Goal: Task Accomplishment & Management: Manage account settings

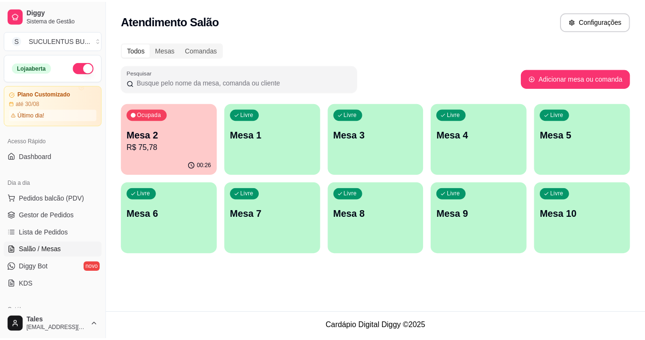
scroll to position [143, 0]
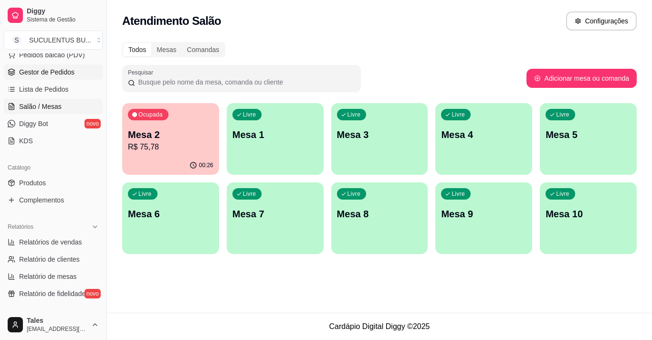
click at [71, 69] on span "Gestor de Pedidos" at bounding box center [46, 72] width 55 height 10
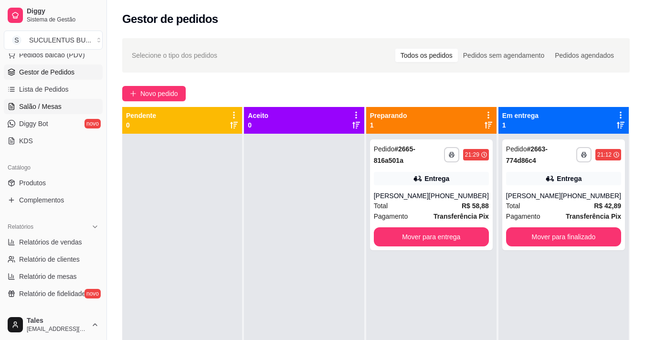
click at [55, 109] on span "Salão / Mesas" at bounding box center [40, 107] width 42 height 10
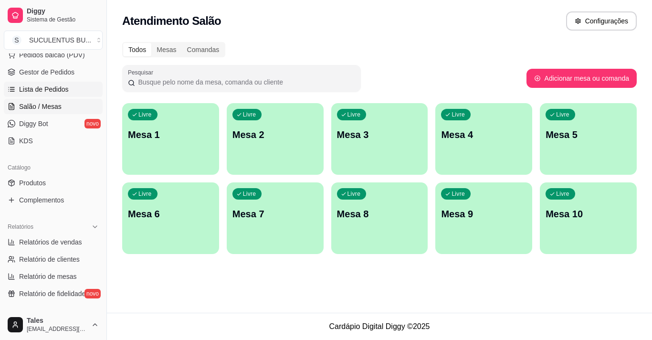
click at [60, 91] on span "Lista de Pedidos" at bounding box center [44, 90] width 50 height 10
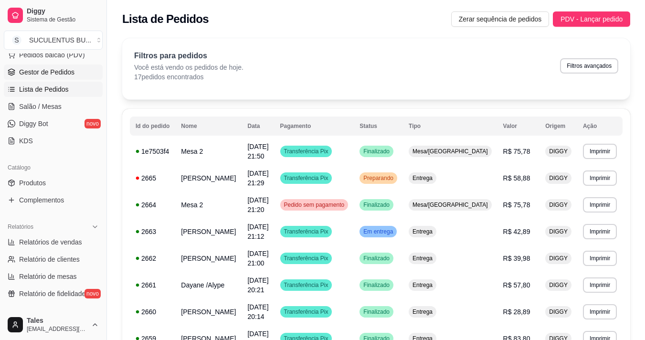
click at [56, 72] on span "Gestor de Pedidos" at bounding box center [46, 72] width 55 height 10
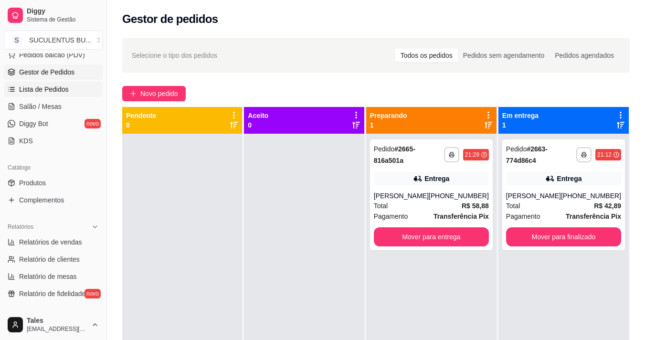
click at [40, 86] on span "Lista de Pedidos" at bounding box center [44, 90] width 50 height 10
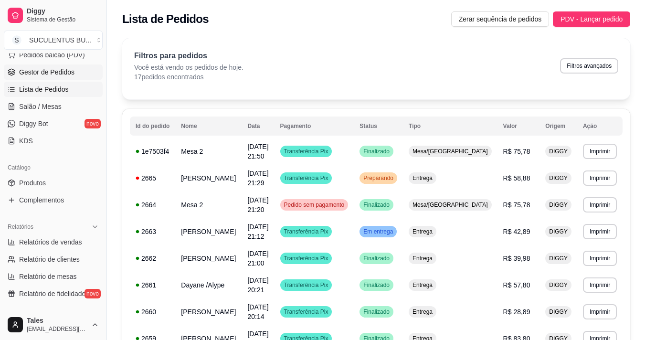
click at [60, 74] on span "Gestor de Pedidos" at bounding box center [46, 72] width 55 height 10
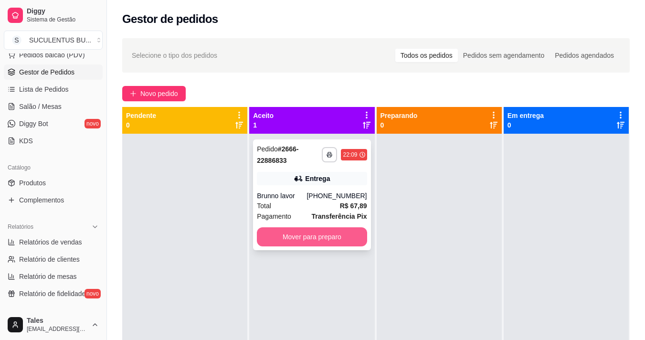
click at [274, 237] on button "Mover para preparo" at bounding box center [312, 236] width 110 height 19
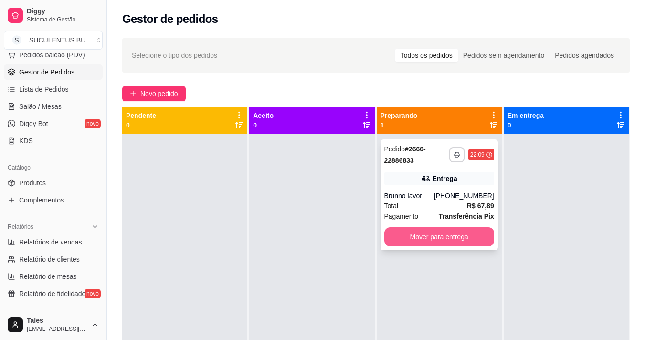
click at [417, 239] on button "Mover para entrega" at bounding box center [439, 236] width 110 height 19
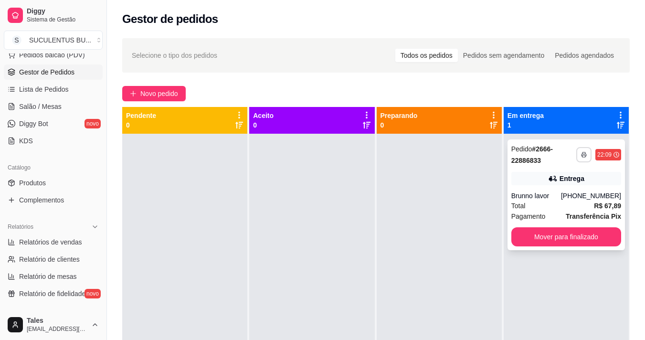
click at [581, 157] on icon "button" at bounding box center [584, 155] width 6 height 6
click at [533, 194] on button "IMPRESSORA COZINHA" at bounding box center [546, 187] width 79 height 15
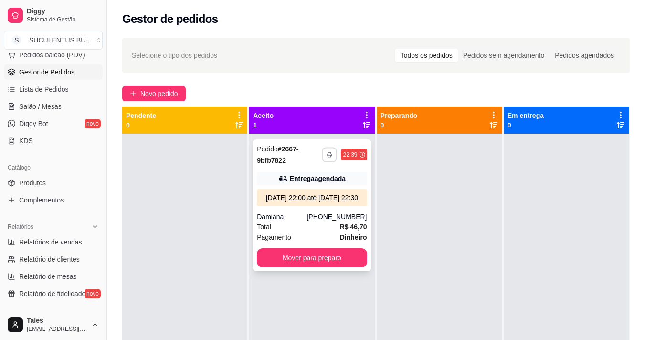
click at [329, 153] on icon "button" at bounding box center [330, 155] width 6 height 6
click at [301, 192] on button "IMPRESSORA COZINHA" at bounding box center [295, 187] width 79 height 15
click at [351, 265] on button "Mover para preparo" at bounding box center [312, 257] width 110 height 19
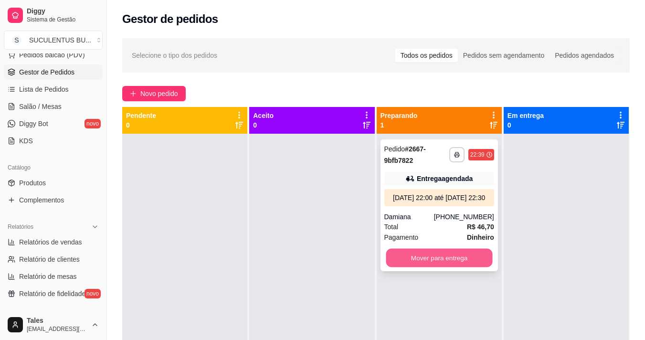
click at [424, 267] on button "Mover para entrega" at bounding box center [439, 258] width 106 height 19
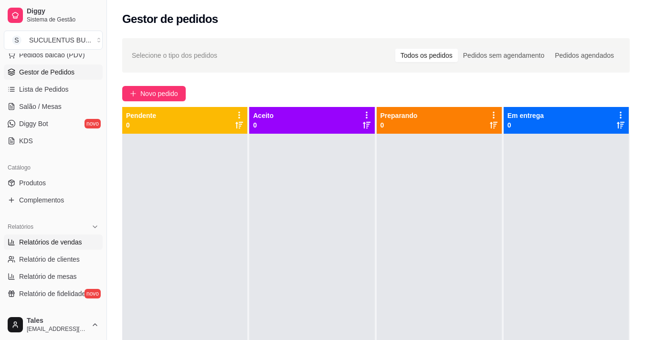
click at [49, 242] on span "Relatórios de vendas" at bounding box center [50, 242] width 63 height 10
select select "ALL"
select select "0"
